Goal: Task Accomplishment & Management: Manage account settings

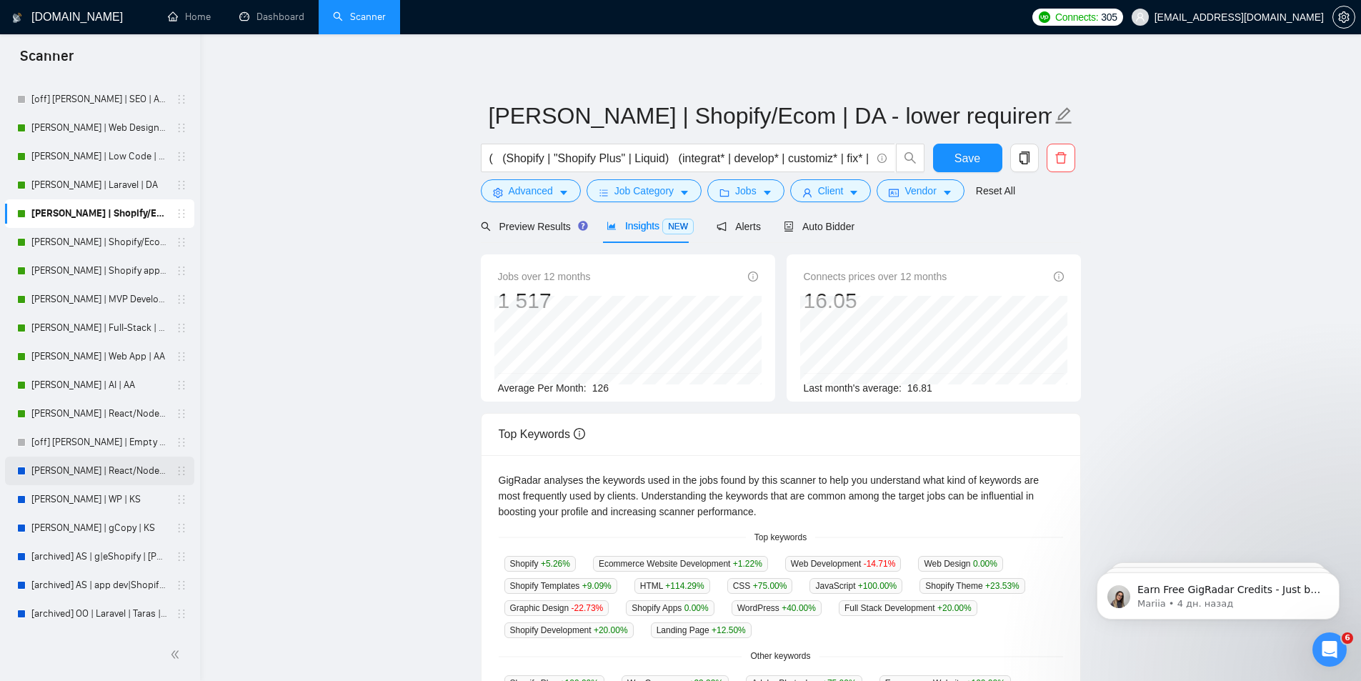
scroll to position [214, 0]
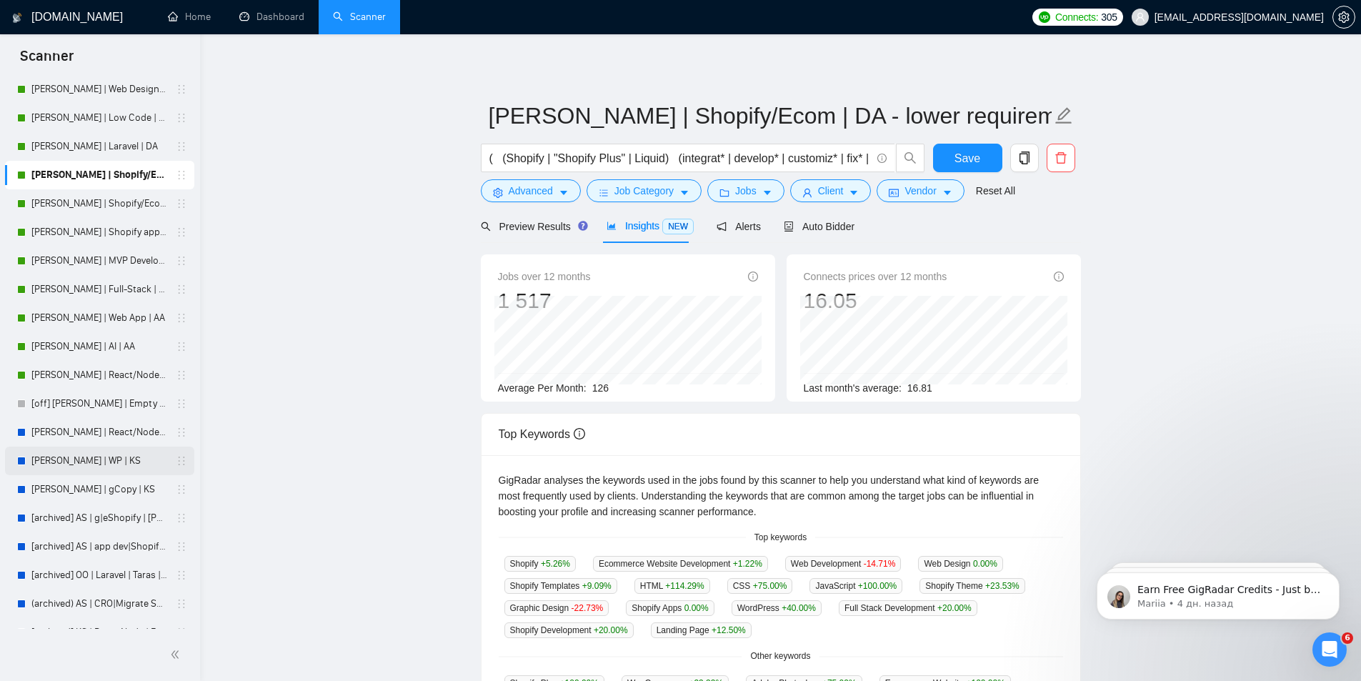
click at [59, 452] on link "[PERSON_NAME] | WP | KS" at bounding box center [99, 461] width 136 height 29
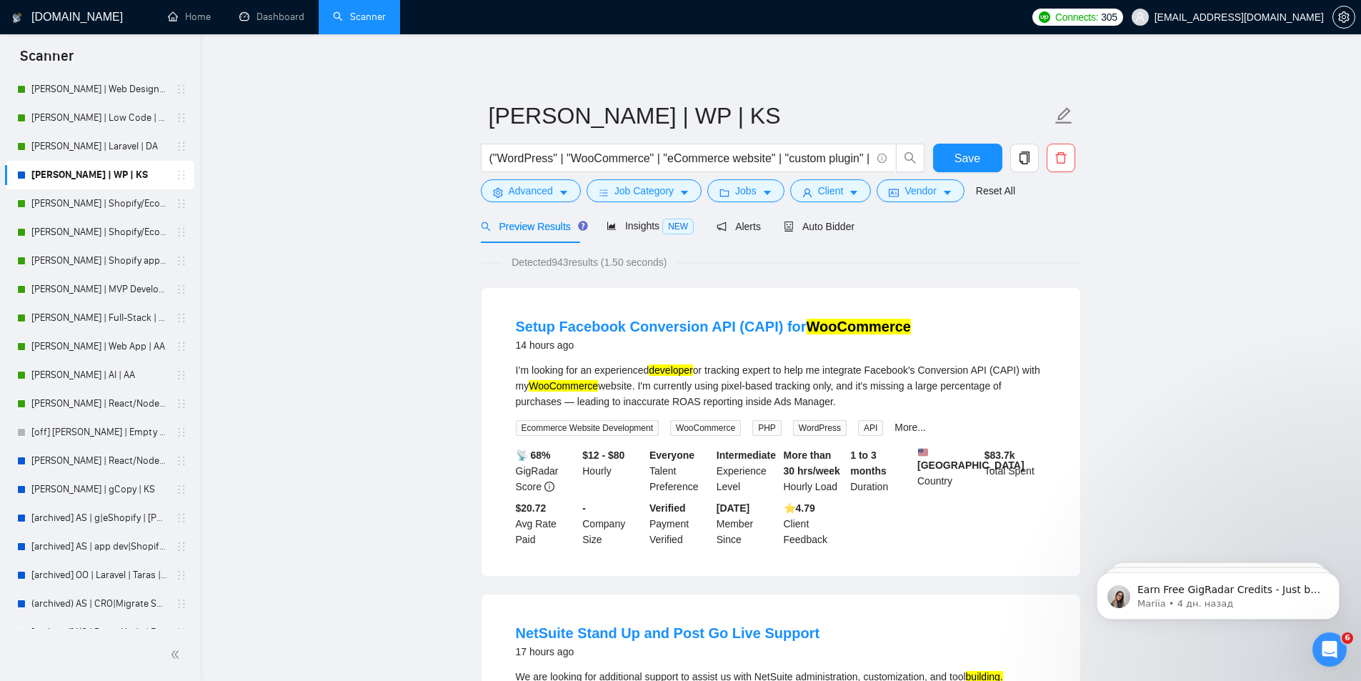
drag, startPoint x: 97, startPoint y: 172, endPoint x: 331, endPoint y: 134, distance: 236.7
click at [562, 191] on icon "caret-down" at bounding box center [564, 193] width 10 height 10
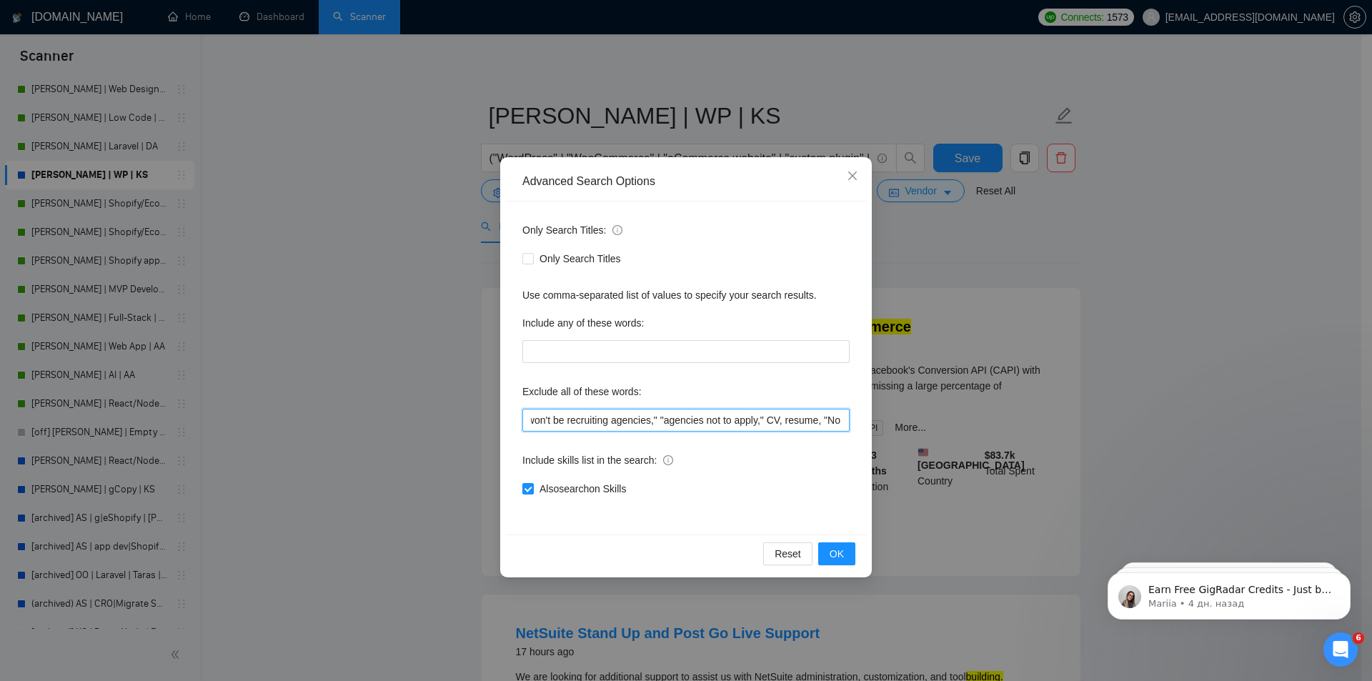
drag, startPoint x: 750, startPoint y: 417, endPoint x: 849, endPoint y: 415, distance: 99.4
click at [849, 415] on input ""No agencies," "to join our team," "part of a team," "join us," "agency environ…" at bounding box center [685, 420] width 327 height 23
click at [688, 410] on input ""No agencies," "to join our team," "part of a team," "join us," "agency environ…" at bounding box center [685, 420] width 327 height 23
drag, startPoint x: 783, startPoint y: 418, endPoint x: 795, endPoint y: 418, distance: 12.9
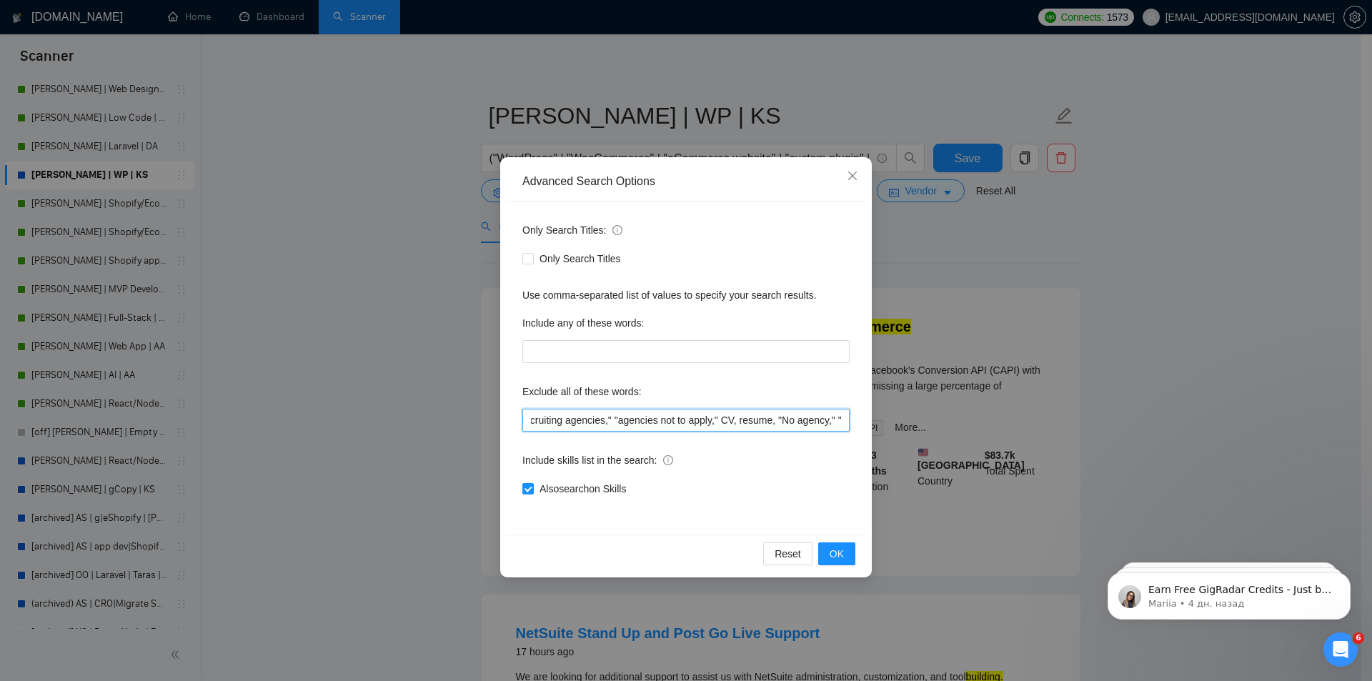
click at [795, 418] on input ""No agencies," "to join our team," "part of a team," "join us," "agency environ…" at bounding box center [685, 420] width 327 height 23
click at [767, 423] on input ""No agencies," "to join our team," "part of a team," "join us," "agency environ…" at bounding box center [685, 420] width 327 height 23
click at [792, 421] on input ""No agencies," "to join our team," "part of a team," "join us," "agency environ…" at bounding box center [685, 420] width 327 height 23
drag, startPoint x: 816, startPoint y: 420, endPoint x: 858, endPoint y: 421, distance: 41.5
click at [857, 421] on div "Only Search Titles: Only Search Titles Use comma-separated list of values to sp…" at bounding box center [686, 368] width 362 height 333
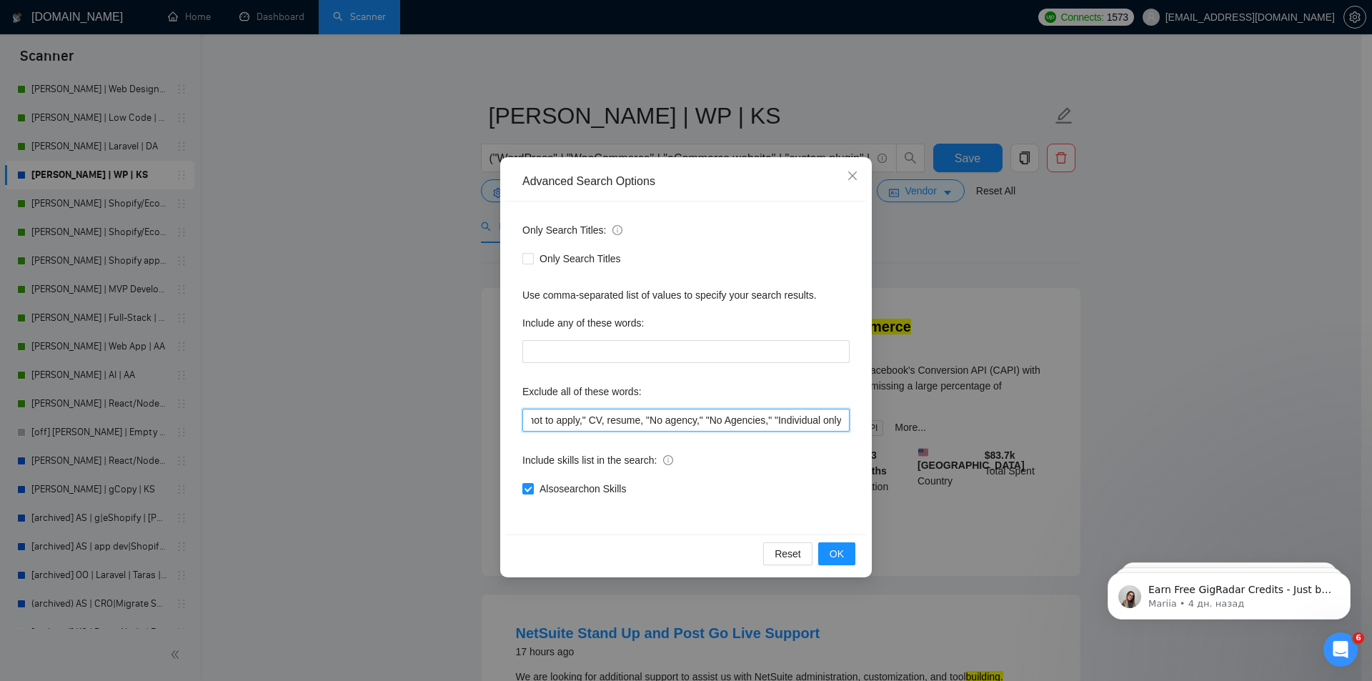
scroll to position [0, 675]
click at [798, 417] on input ""No agencies," "to join our team," "part of a team," "join us," "agency environ…" at bounding box center [685, 420] width 327 height 23
drag, startPoint x: 818, startPoint y: 421, endPoint x: 837, endPoint y: 421, distance: 19.3
click at [837, 420] on input ""No agencies," "to join our team," "part of a team," "join us," "agency environ…" at bounding box center [685, 420] width 327 height 23
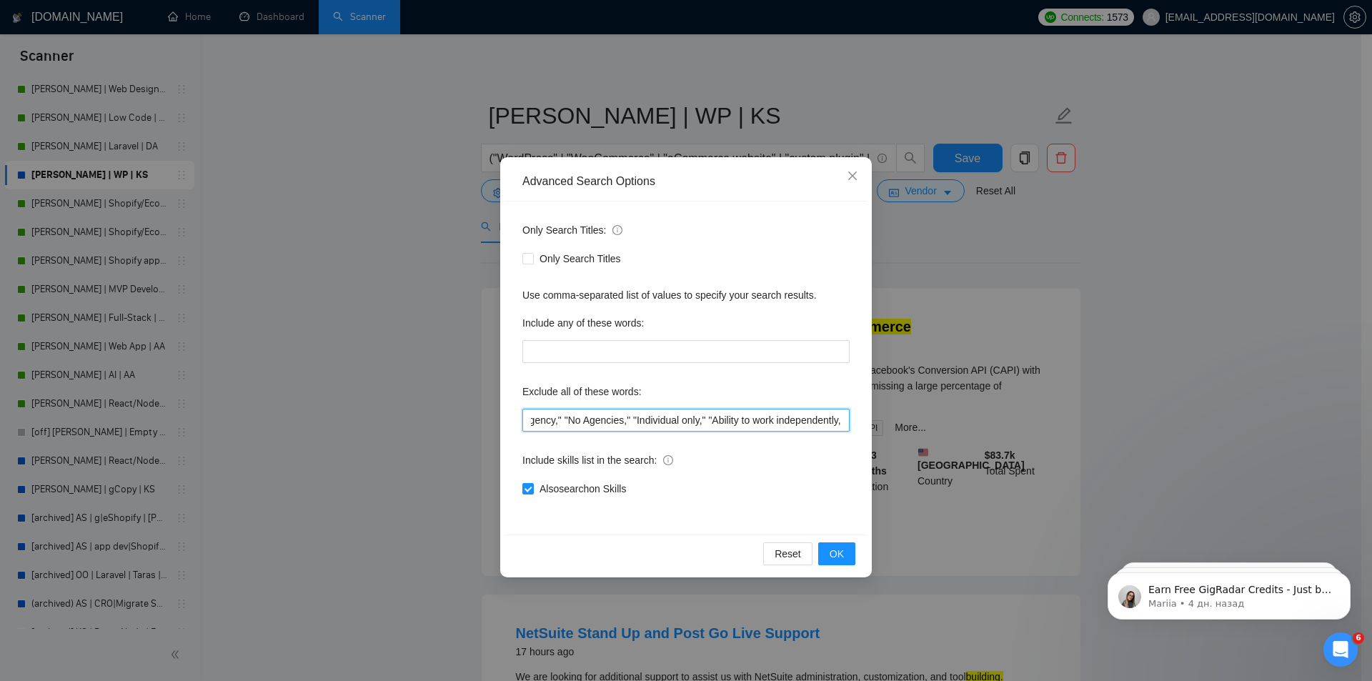
click at [809, 419] on input ""No agencies," "to join our team," "part of a team," "join us," "agency environ…" at bounding box center [685, 420] width 327 height 23
drag, startPoint x: 810, startPoint y: 417, endPoint x: 843, endPoint y: 417, distance: 33.6
click at [843, 417] on input ""No agencies," "to join our team," "part of a team," "join us," "agency environ…" at bounding box center [685, 420] width 327 height 23
click at [736, 421] on input ""No agencies," "to join our team," "part of a team," "join us," "agency environ…" at bounding box center [685, 420] width 327 height 23
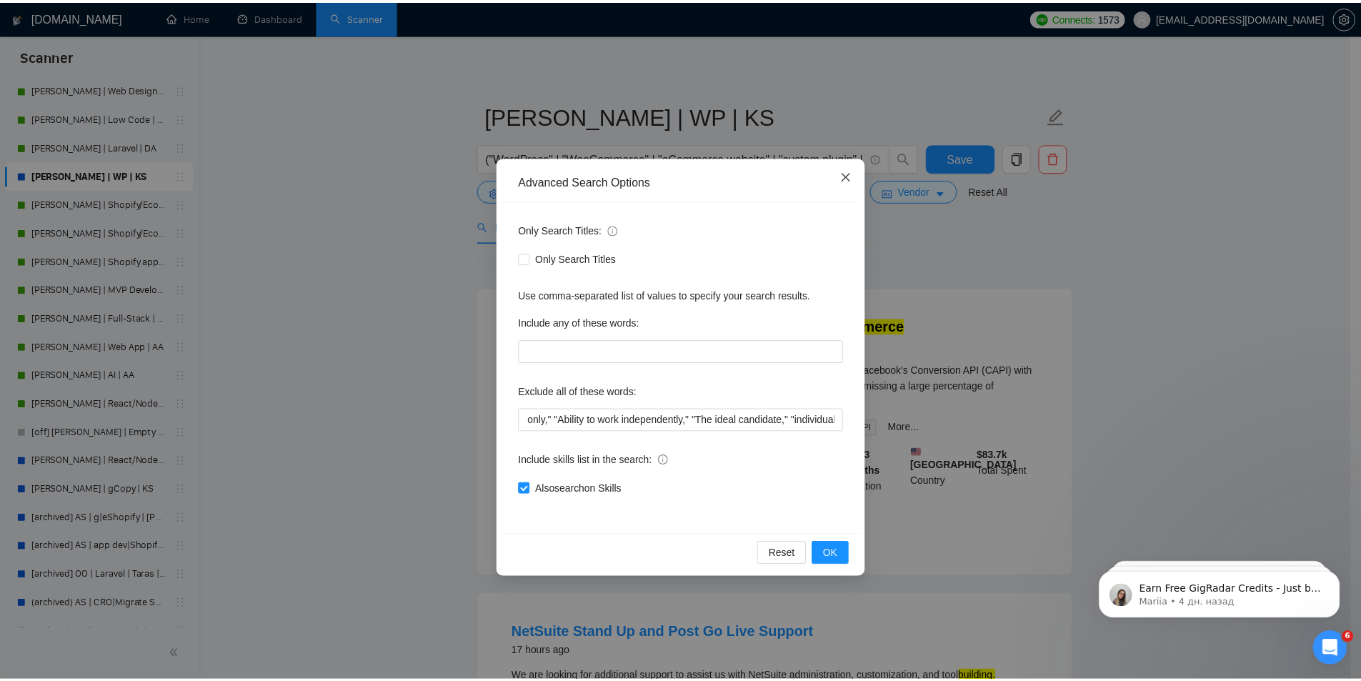
scroll to position [0, 0]
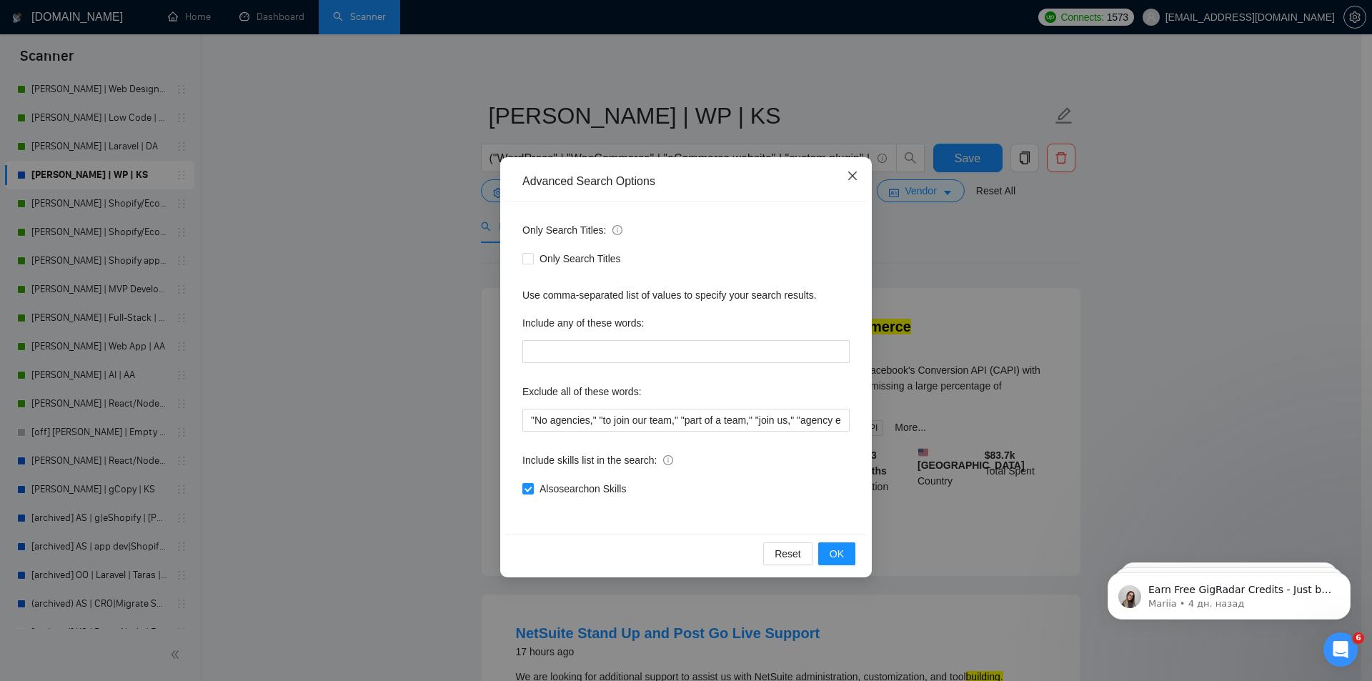
click at [855, 183] on span "Close" at bounding box center [852, 176] width 39 height 39
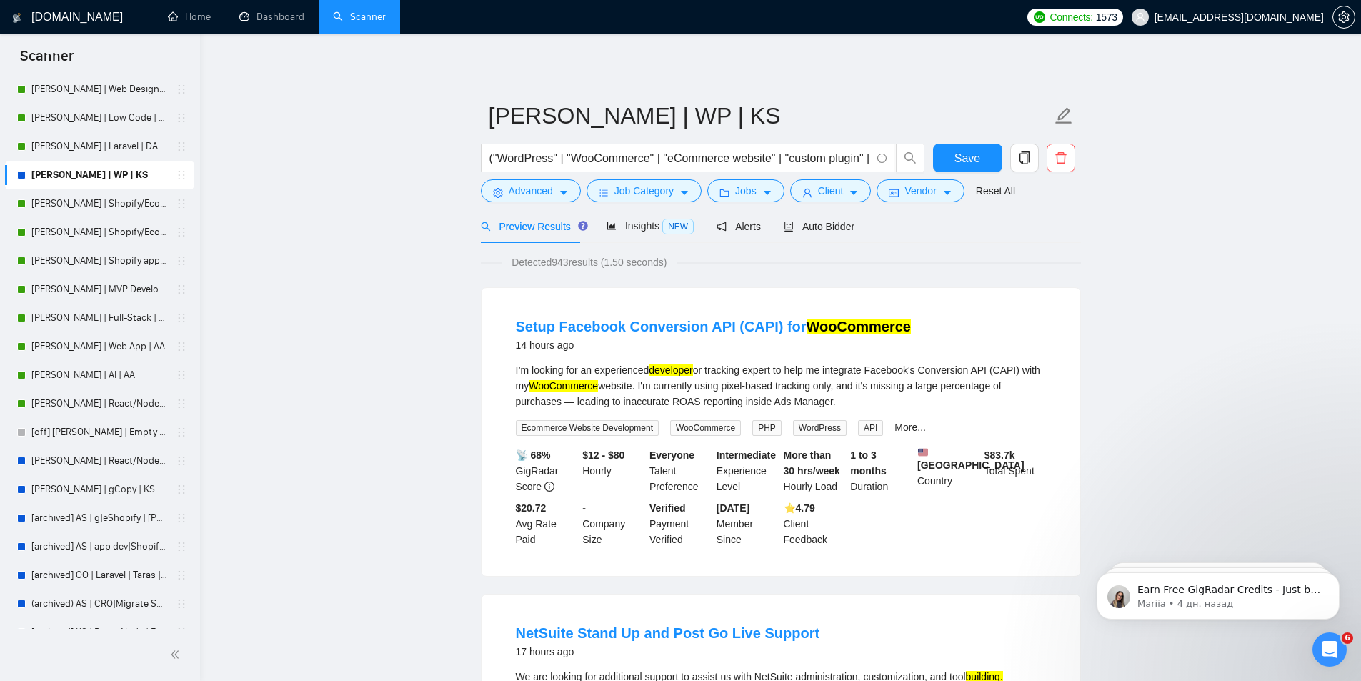
click at [548, 227] on span "Preview Results" at bounding box center [532, 226] width 103 height 11
click at [816, 223] on span "Auto Bidder" at bounding box center [819, 226] width 71 height 11
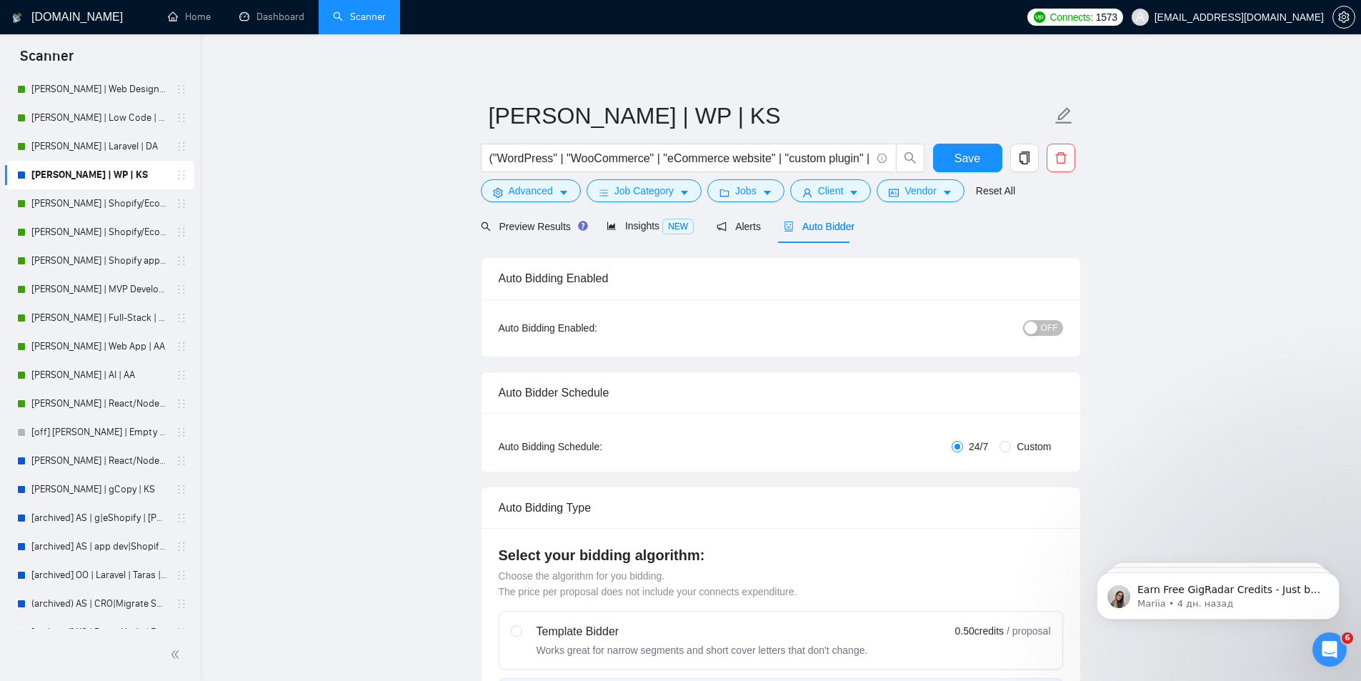
checkbox input "true"
click at [1036, 327] on div "button" at bounding box center [1031, 328] width 13 height 13
click at [973, 159] on span "Save" at bounding box center [968, 158] width 26 height 18
checkbox input "true"
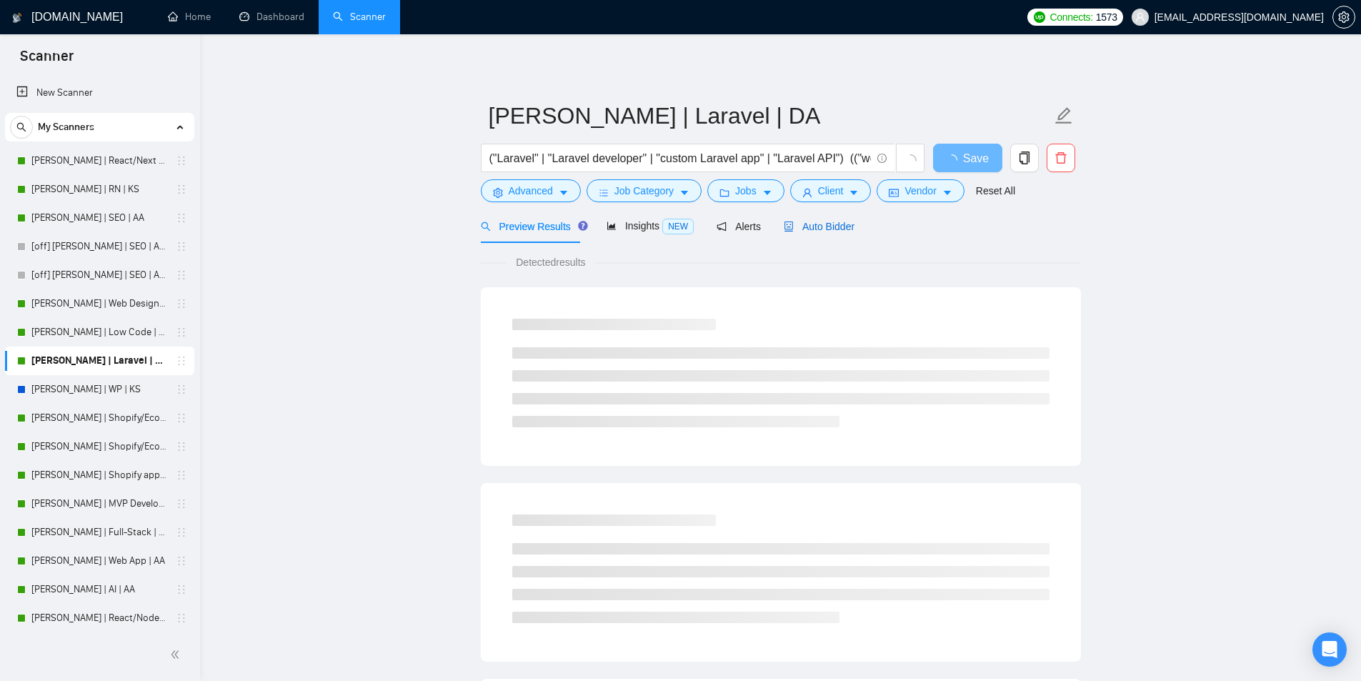
click at [823, 226] on span "Auto Bidder" at bounding box center [819, 226] width 71 height 11
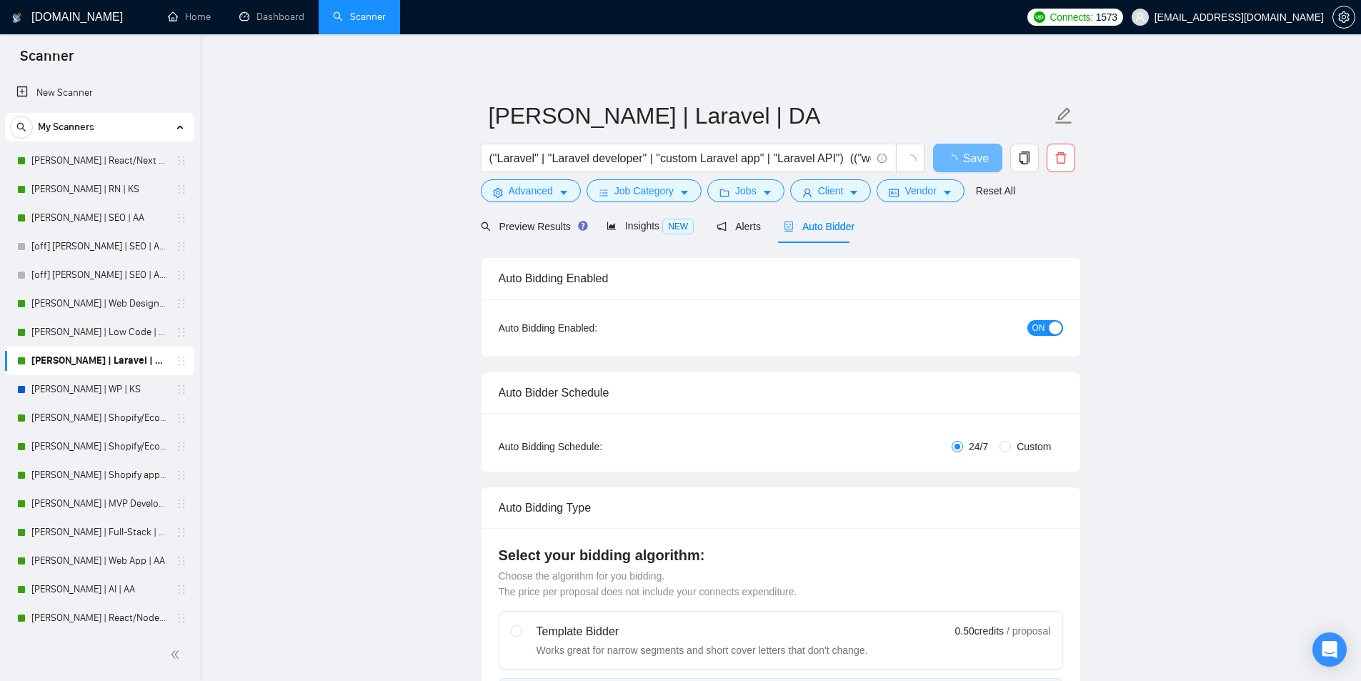
checkbox input "true"
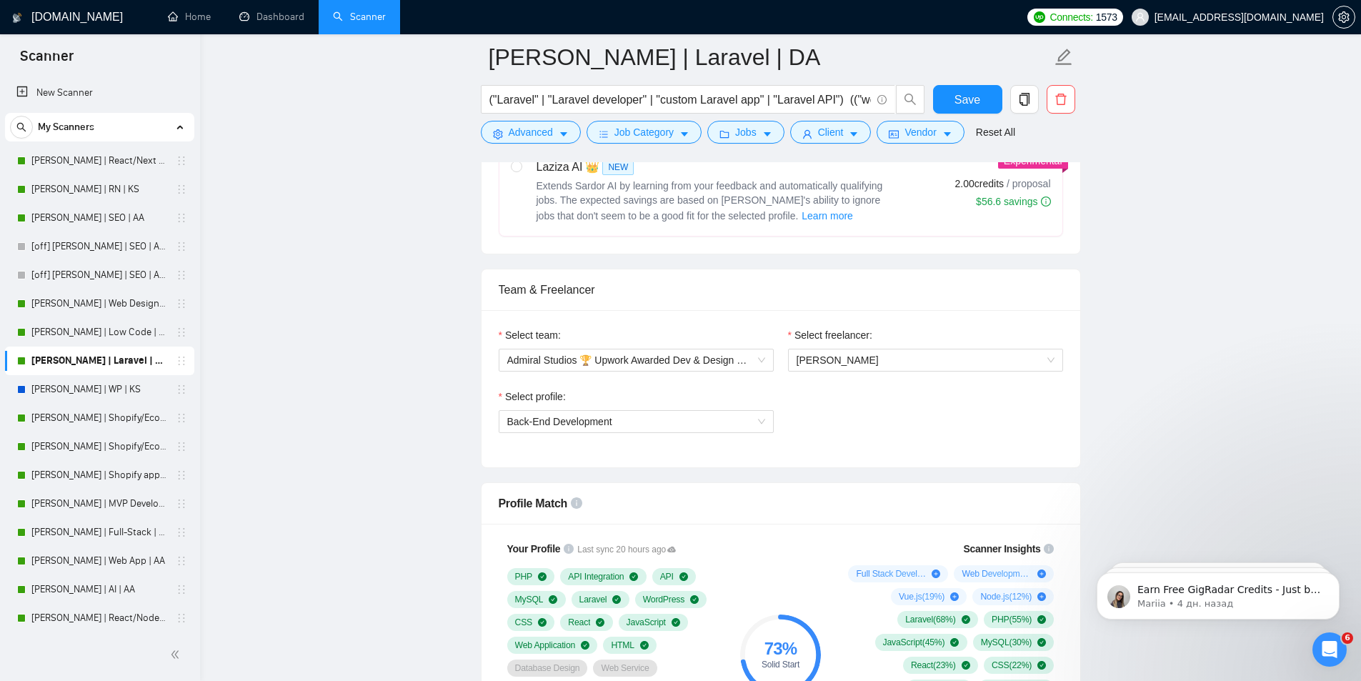
scroll to position [786, 0]
